Goal: Communication & Community: Connect with others

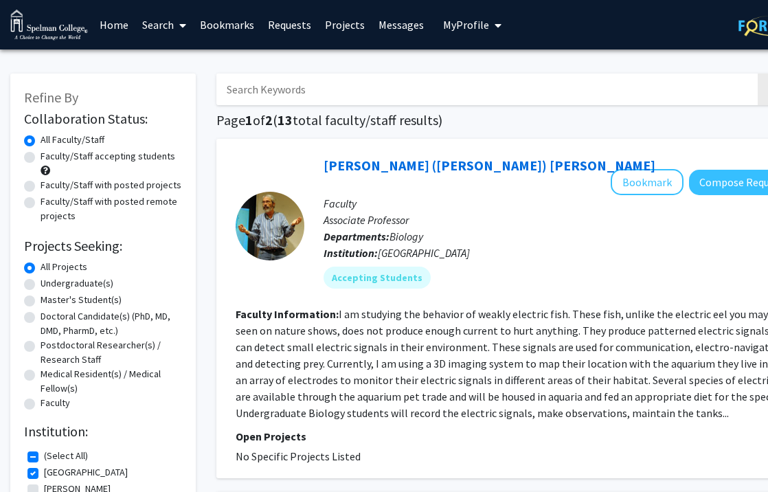
scroll to position [2815, 52]
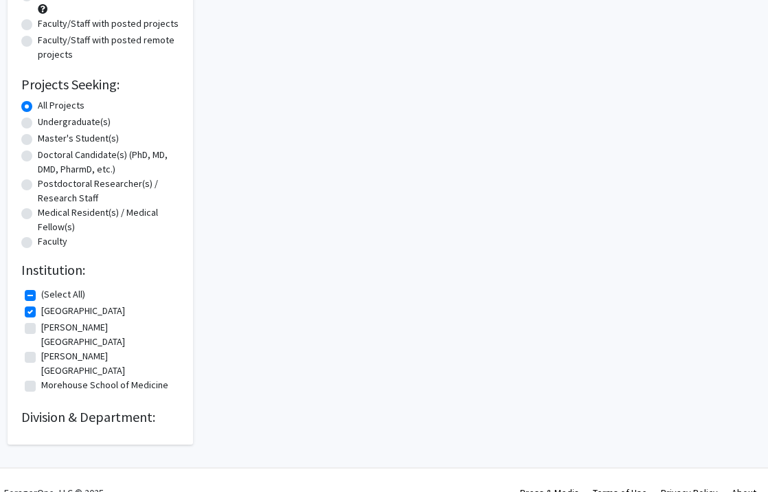
scroll to position [0, 3]
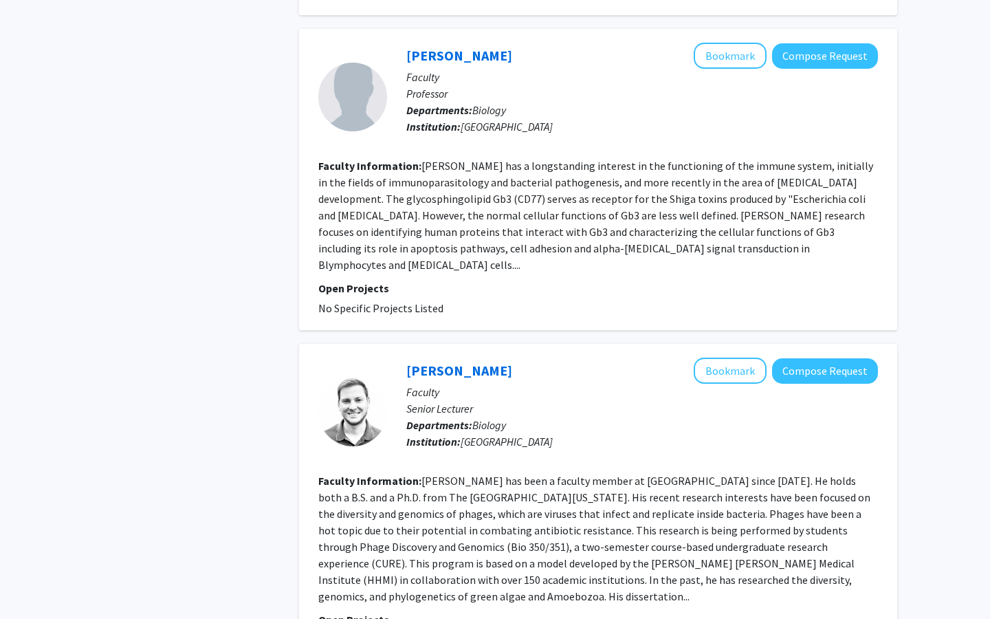
scroll to position [2757, 0]
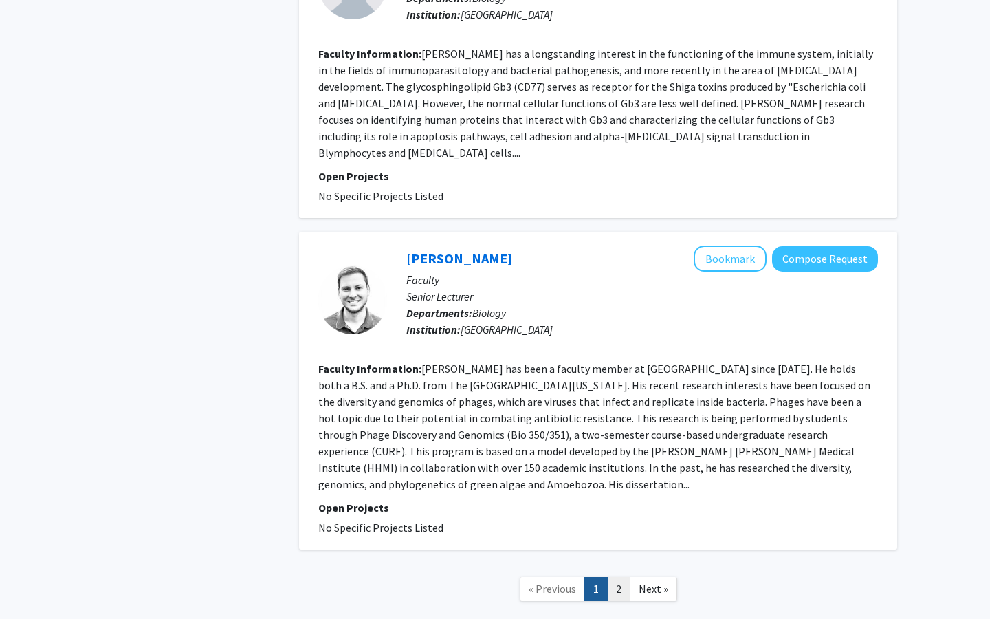
click at [614, 491] on link "2" at bounding box center [618, 589] width 23 height 24
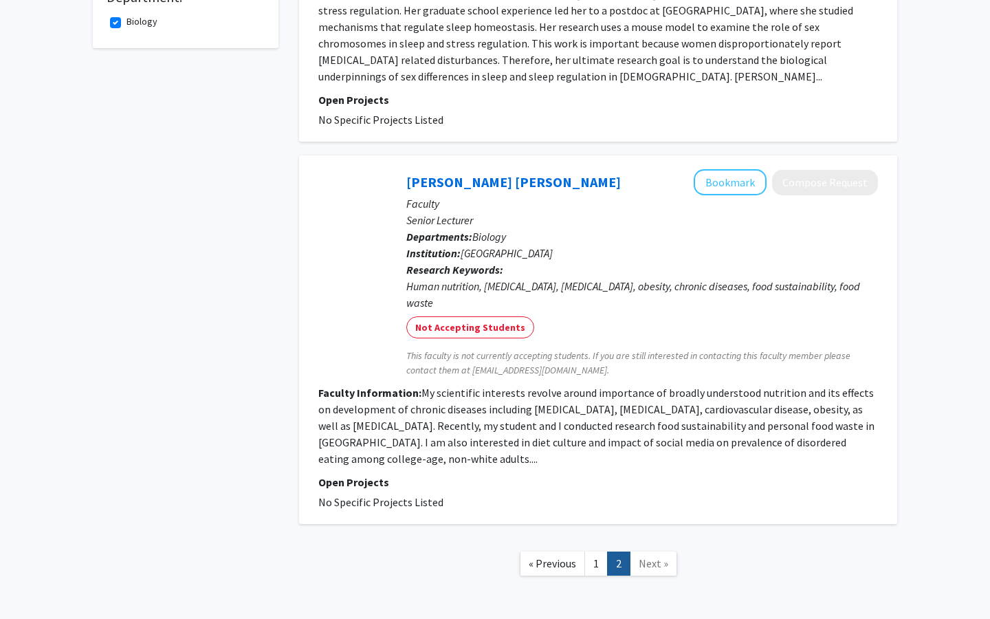
scroll to position [622, 0]
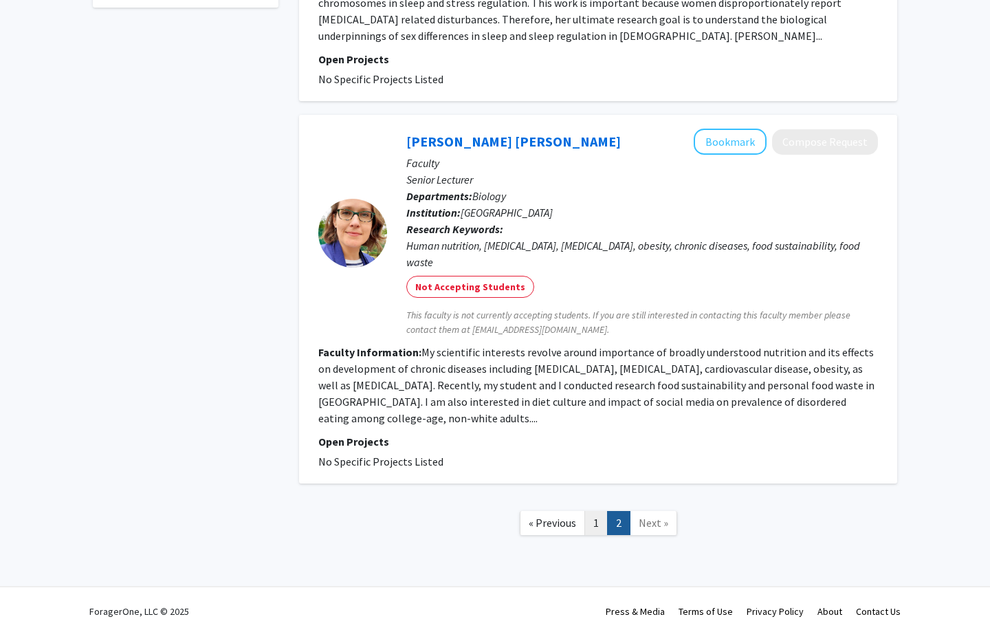
click at [590, 491] on link "1" at bounding box center [595, 523] width 23 height 24
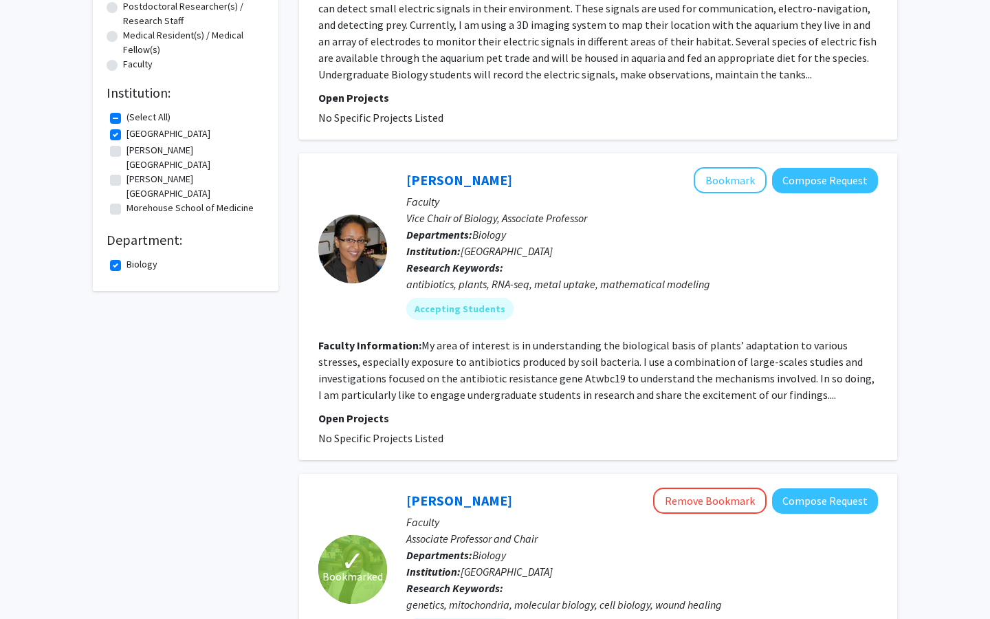
scroll to position [355, 0]
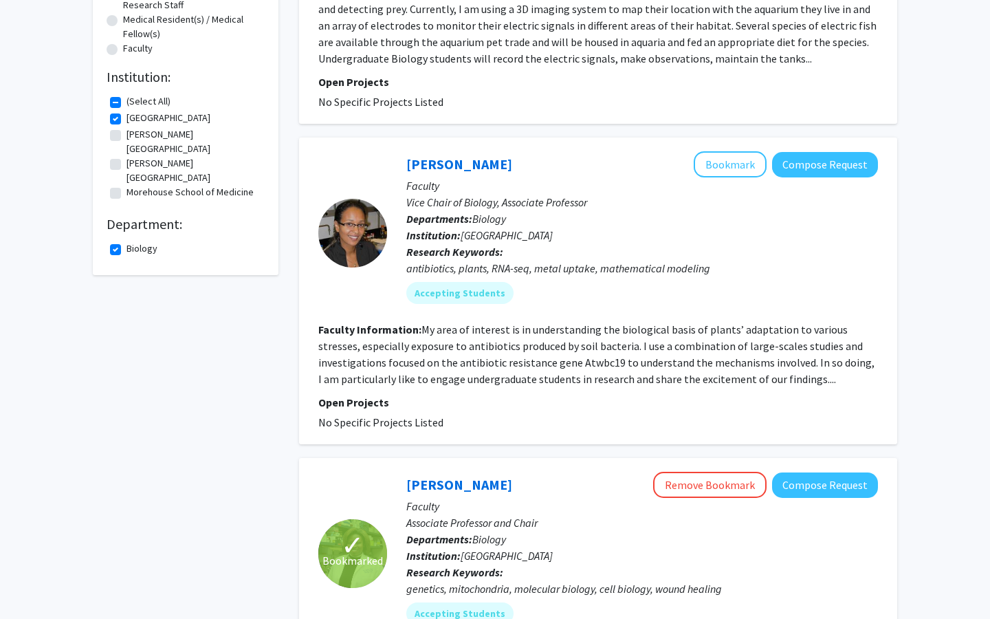
click at [430, 357] on fg-read-more "My area of interest is in understanding the biological basis of plants’ adaptat…" at bounding box center [596, 353] width 556 height 63
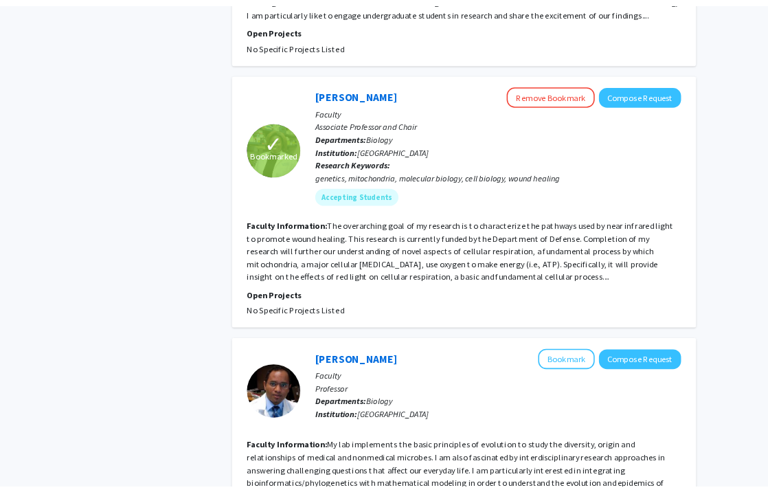
scroll to position [724, 0]
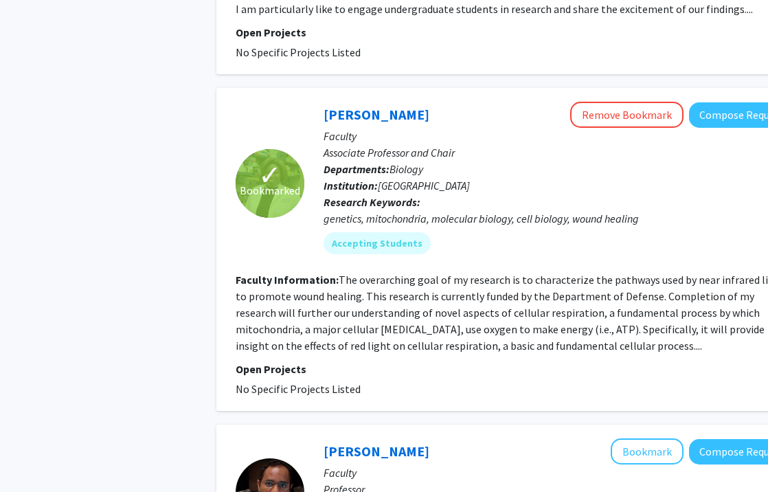
click at [478, 128] on p "Faculty" at bounding box center [559, 136] width 471 height 16
click at [730, 102] on button "Compose Request" at bounding box center [742, 114] width 106 height 25
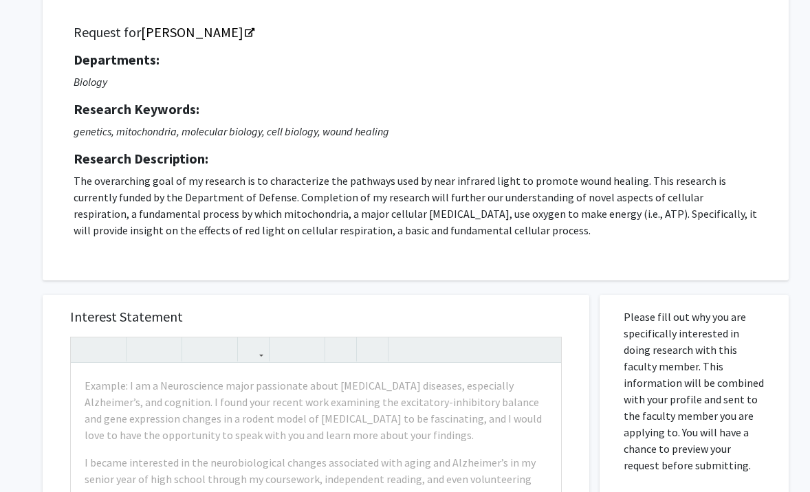
scroll to position [92, 2]
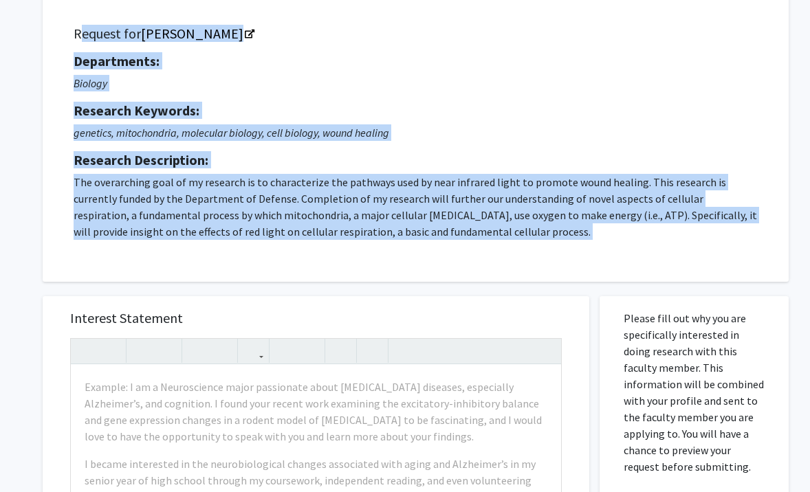
drag, startPoint x: 71, startPoint y: 36, endPoint x: 425, endPoint y: 296, distance: 439.1
click at [425, 296] on div "All Requests Request for Tiffany Oliver Request for Tiffany Oliver Departments:…" at bounding box center [410, 436] width 756 height 936
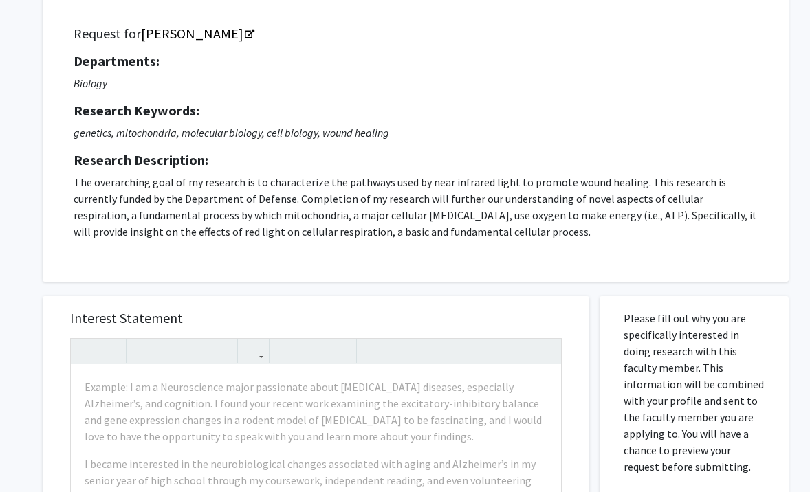
scroll to position [59, 2]
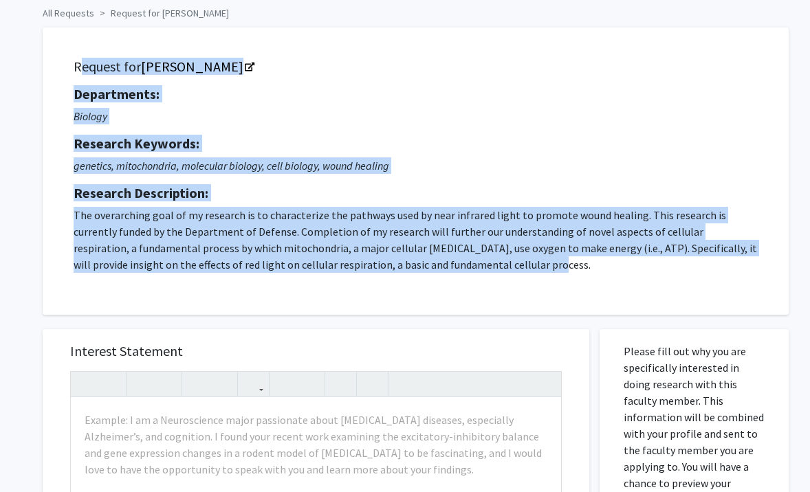
drag, startPoint x: 65, startPoint y: 69, endPoint x: 503, endPoint y: 284, distance: 487.5
click at [503, 284] on div "Request for Tiffany Oliver Departments: Biology Research Keywords: genetics, mi…" at bounding box center [415, 171] width 711 height 253
copy div "Request for Tiffany Oliver Departments: Biology Research Keywords: genetics, mi…"
click at [414, 223] on p "The overarching goal of my research is to characterize the pathways used by nea…" at bounding box center [416, 240] width 684 height 66
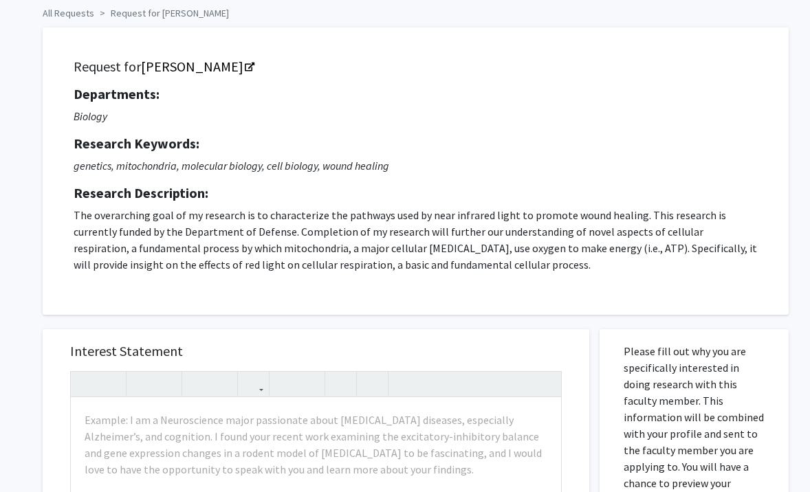
scroll to position [0, 2]
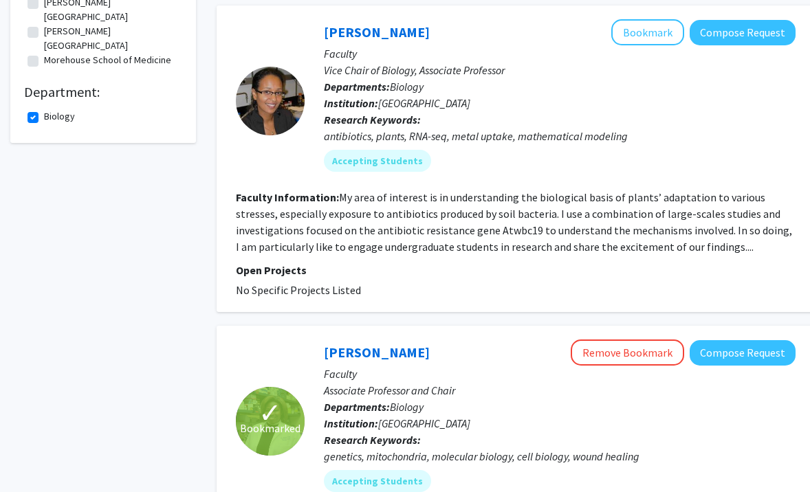
scroll to position [485, 0]
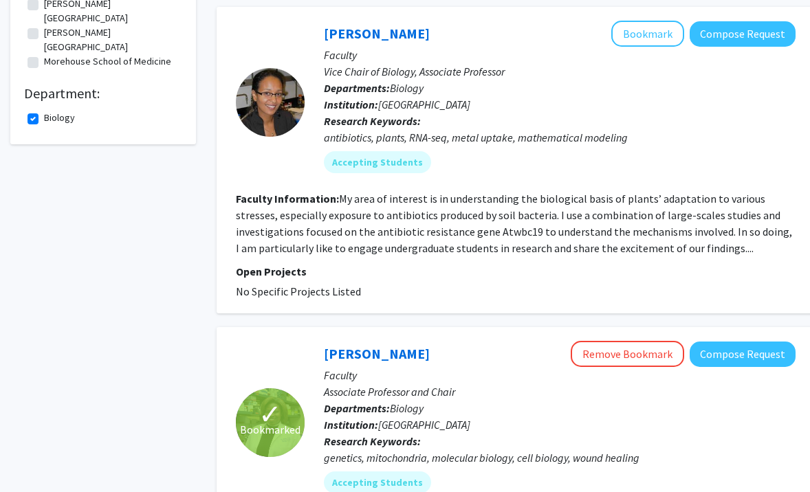
click at [324, 197] on fg-read-more "My area of interest is in understanding the biological basis of plants’ adaptat…" at bounding box center [514, 223] width 556 height 63
click at [720, 21] on button "Compose Request" at bounding box center [742, 33] width 106 height 25
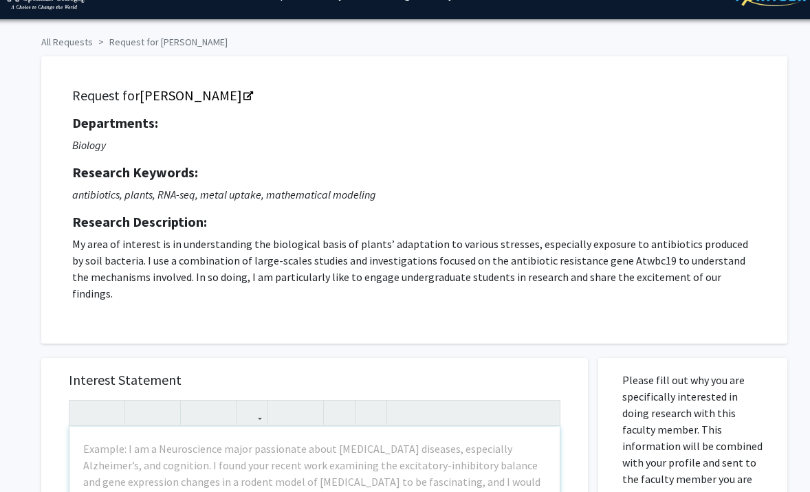
scroll to position [0, 3]
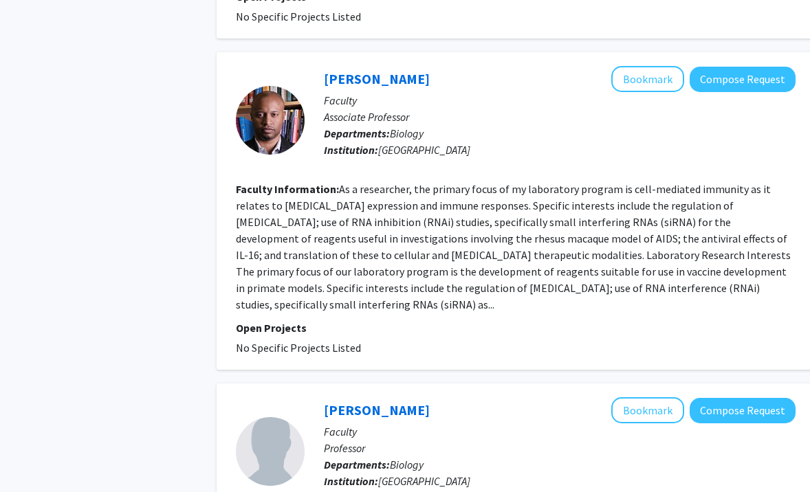
scroll to position [2287, 0]
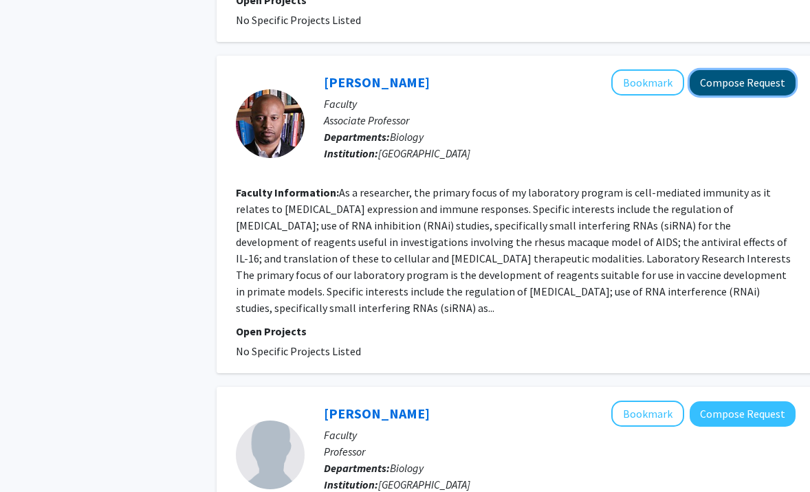
click at [704, 70] on button "Compose Request" at bounding box center [742, 82] width 106 height 25
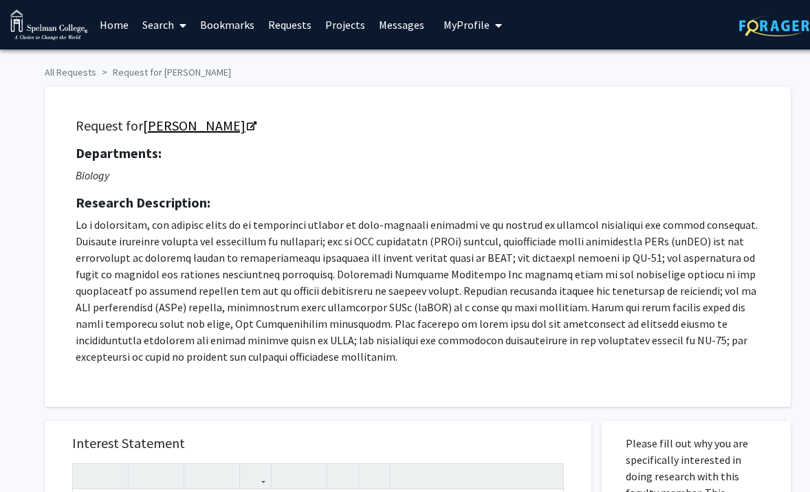
click at [191, 126] on link "[PERSON_NAME]" at bounding box center [199, 125] width 112 height 17
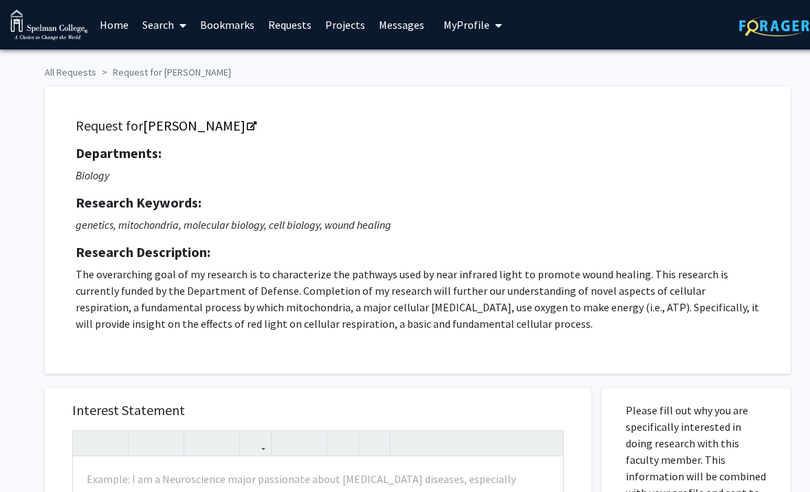
scroll to position [38, 0]
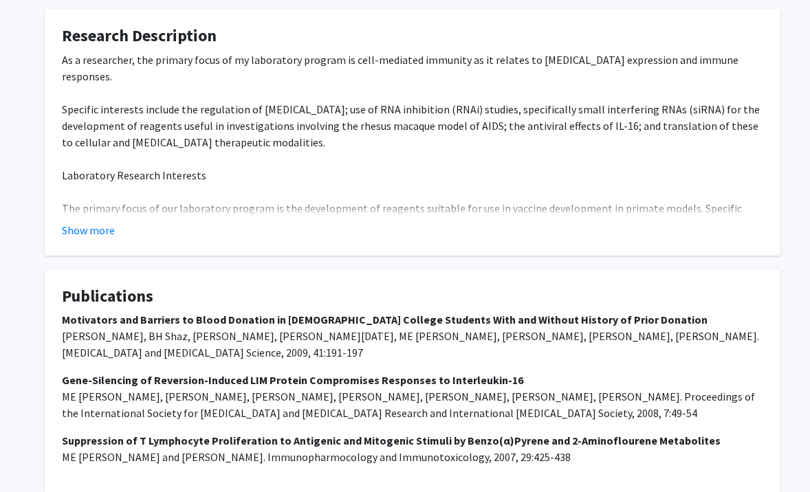
scroll to position [566, 0]
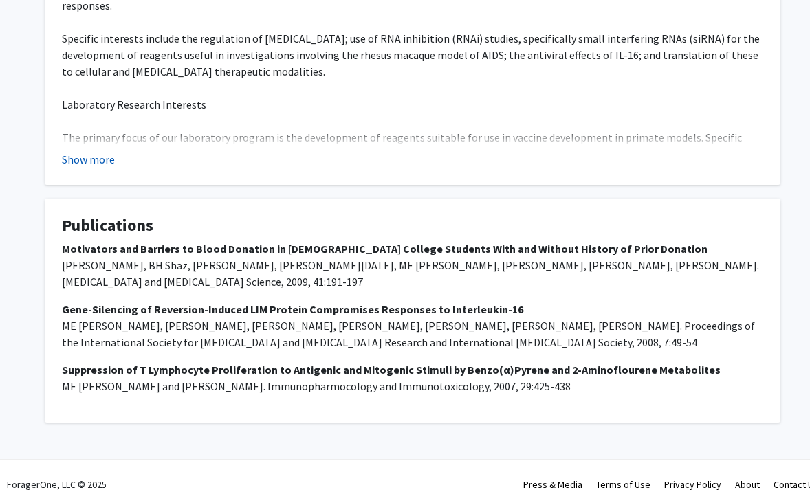
click at [100, 159] on button "Show more" at bounding box center [88, 159] width 53 height 16
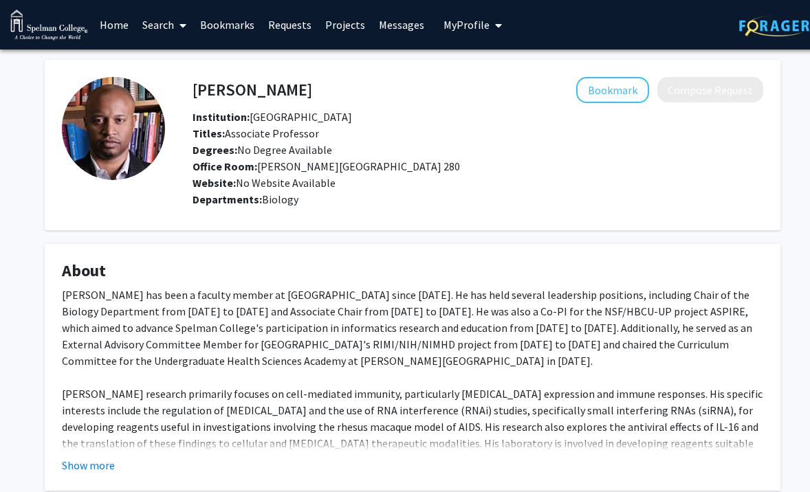
scroll to position [30, 0]
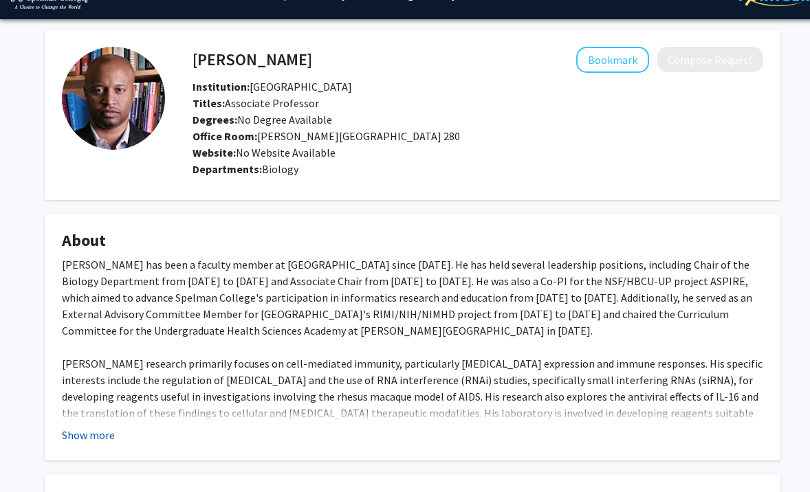
click at [110, 440] on button "Show more" at bounding box center [88, 435] width 53 height 16
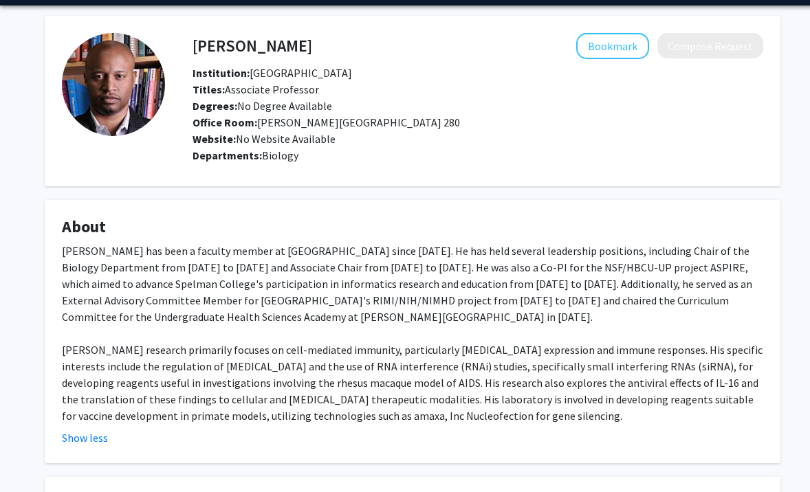
scroll to position [50, 0]
